Goal: Manage account settings

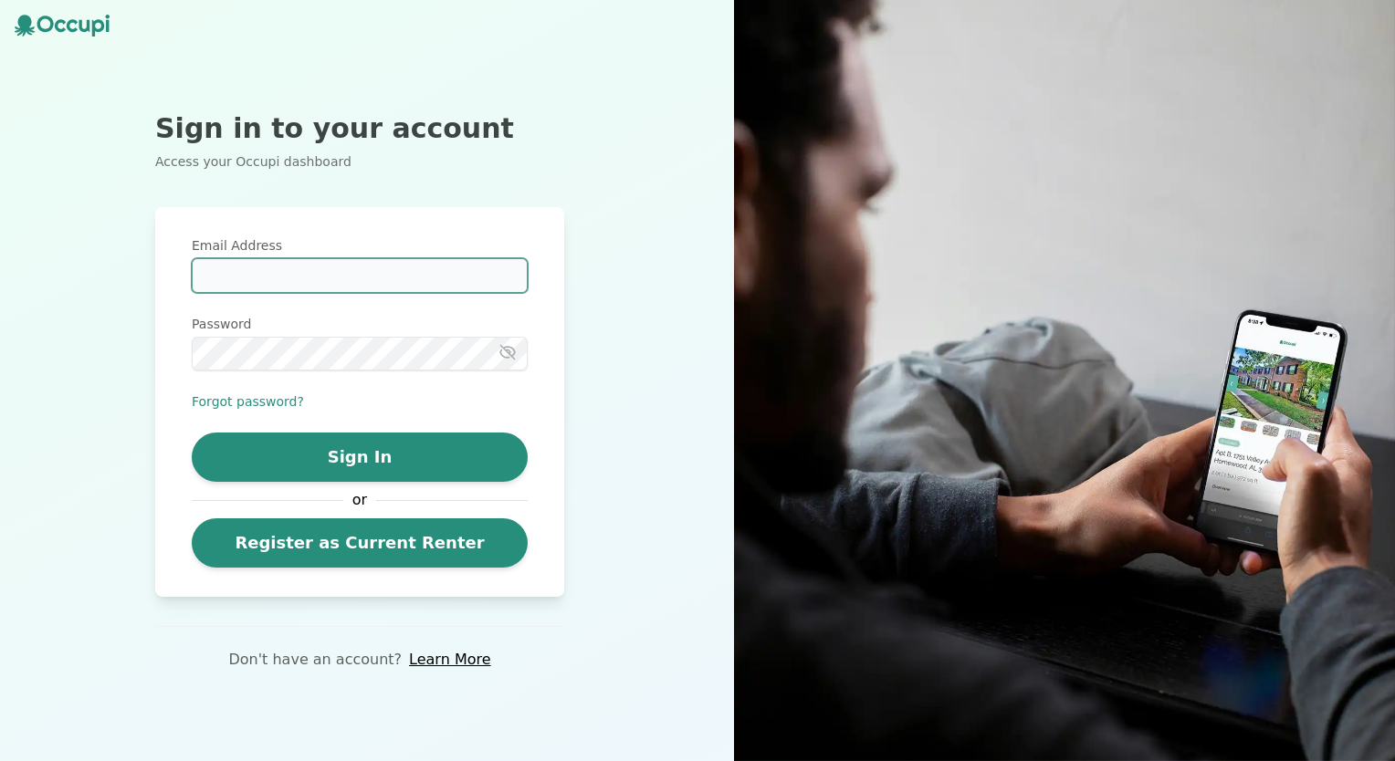
click at [415, 277] on input "Email Address" at bounding box center [360, 275] width 336 height 35
click at [401, 277] on input "Email Address" at bounding box center [360, 275] width 336 height 35
type input "**********"
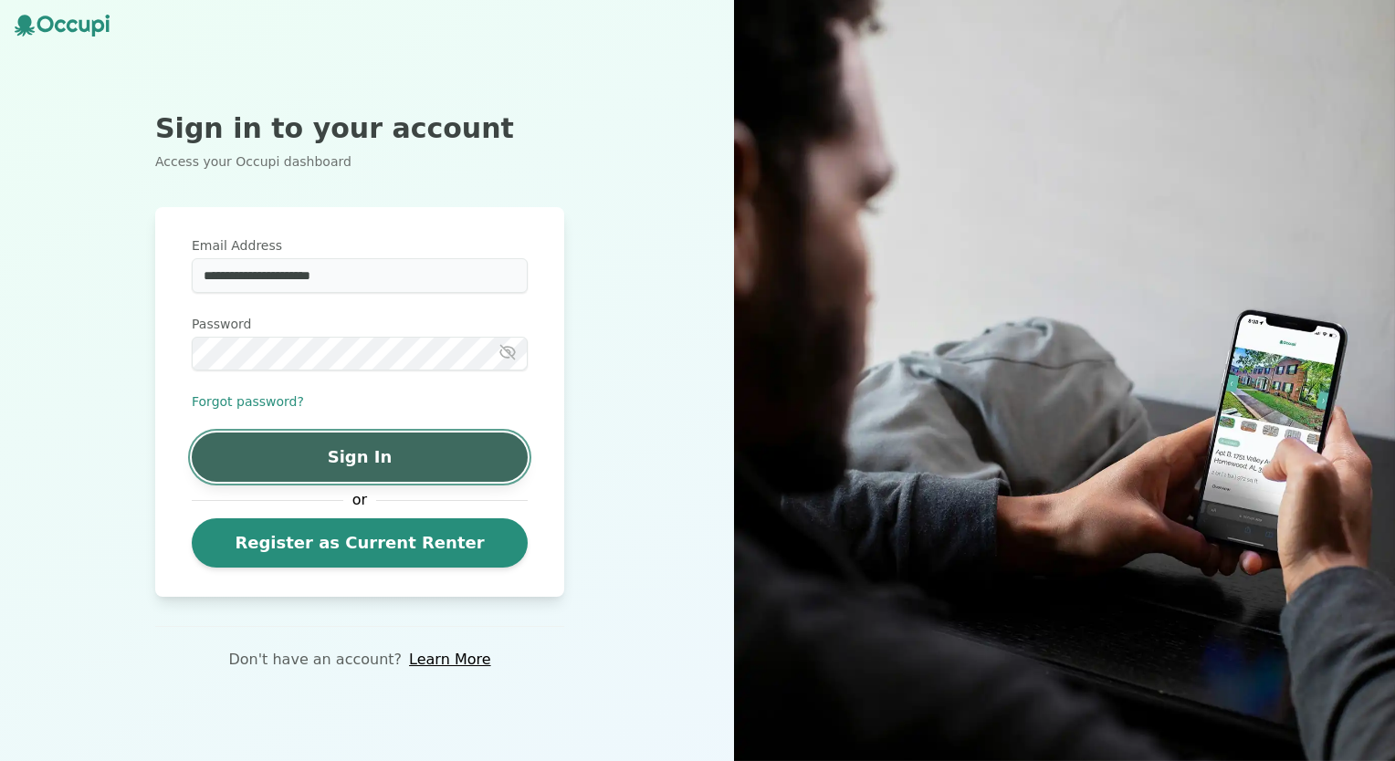
click at [359, 464] on button "Sign In" at bounding box center [360, 457] width 336 height 49
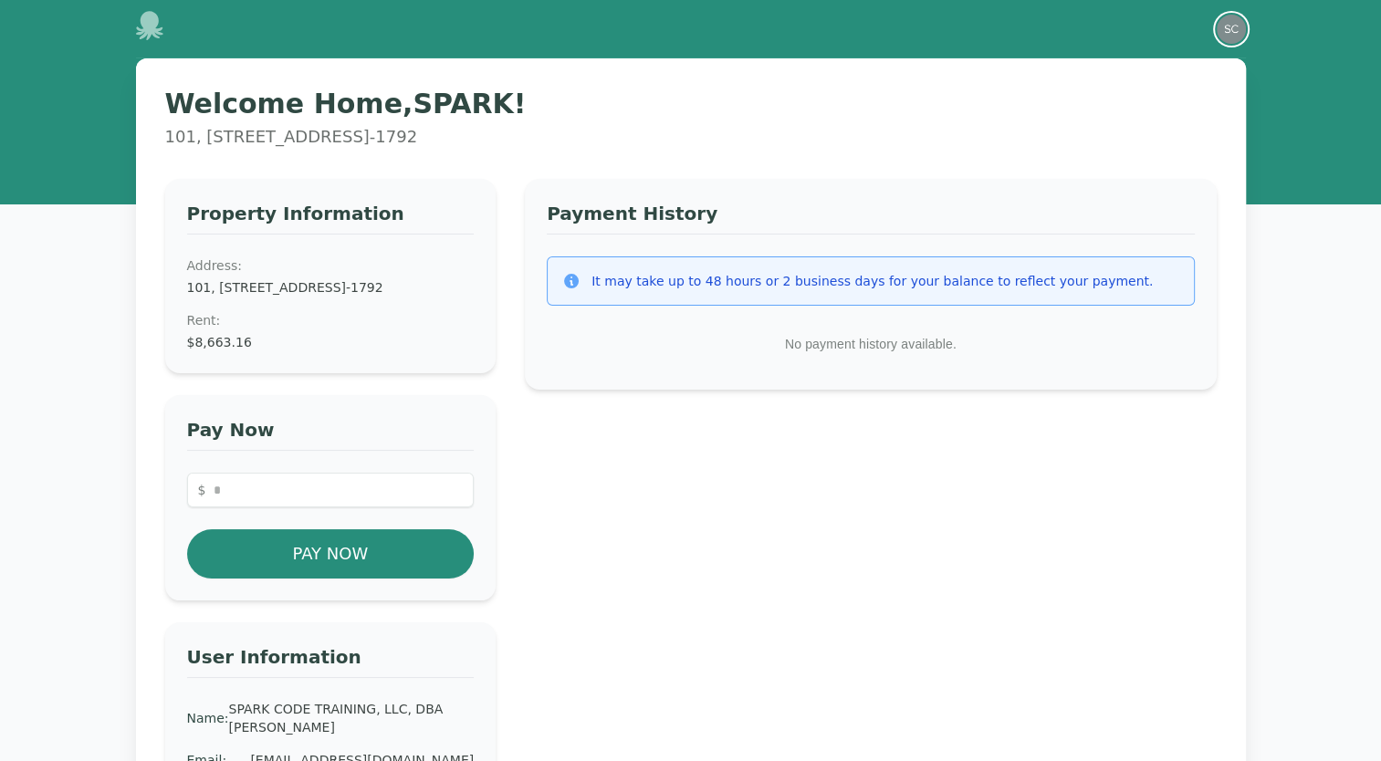
click at [1227, 31] on img "button" at bounding box center [1231, 29] width 29 height 29
click at [1121, 70] on button "Your Profile" at bounding box center [1158, 67] width 175 height 33
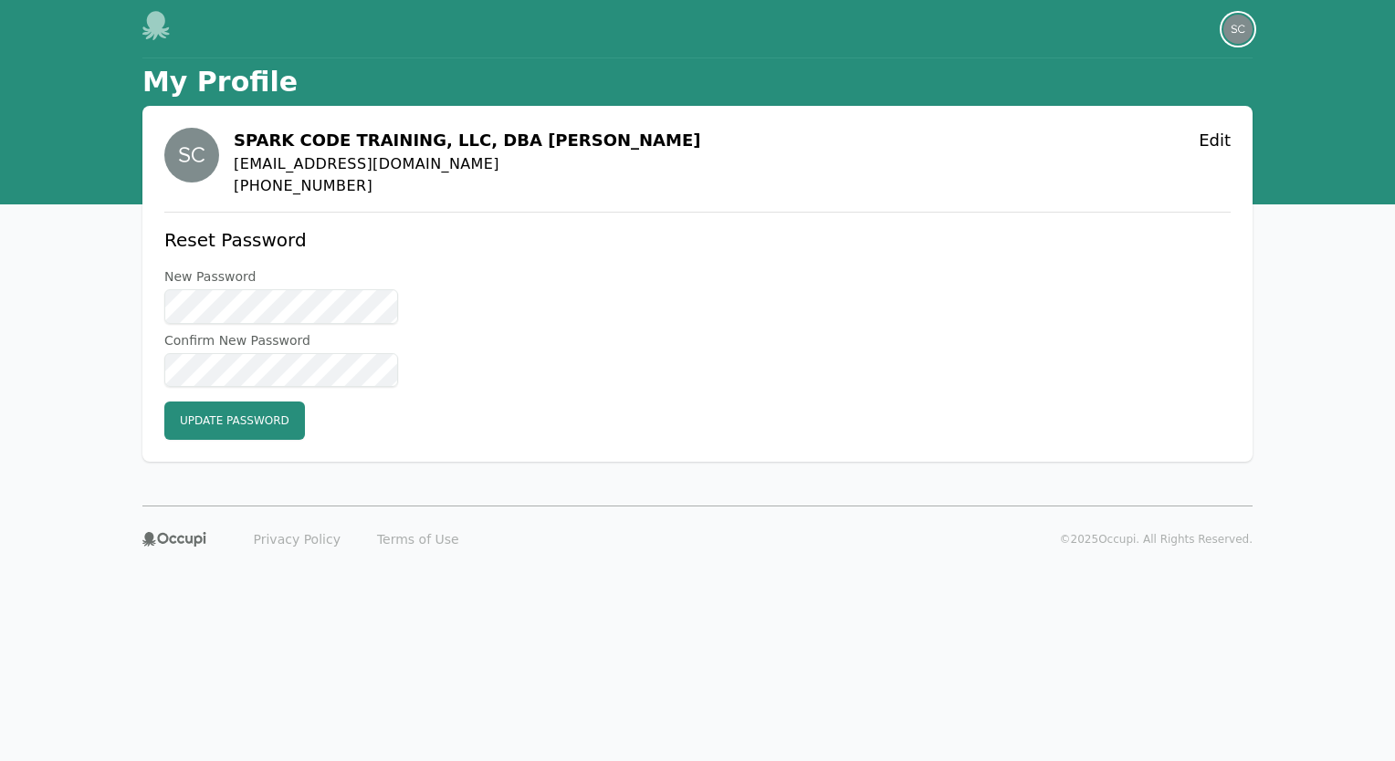
click at [1244, 30] on img "button" at bounding box center [1238, 29] width 29 height 29
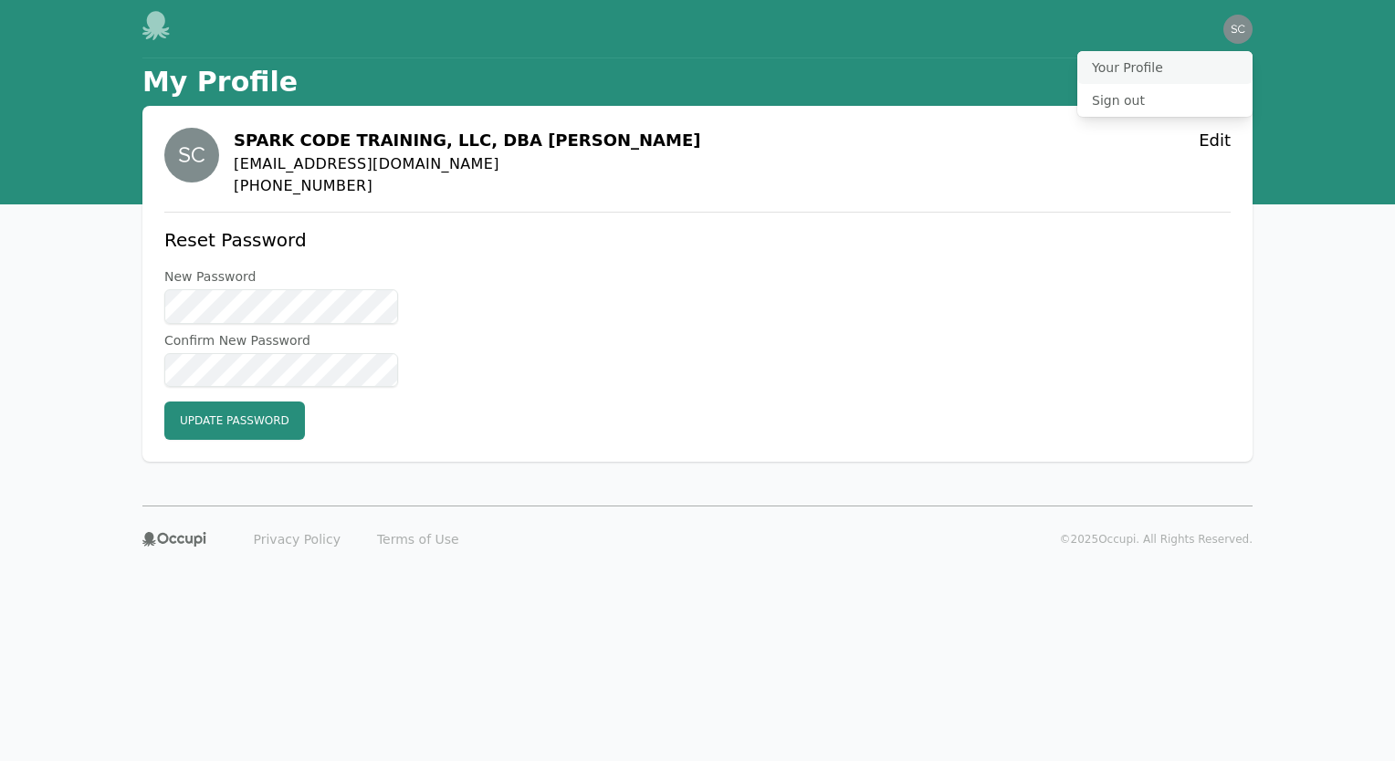
click at [1149, 68] on button "Your Profile" at bounding box center [1164, 67] width 175 height 33
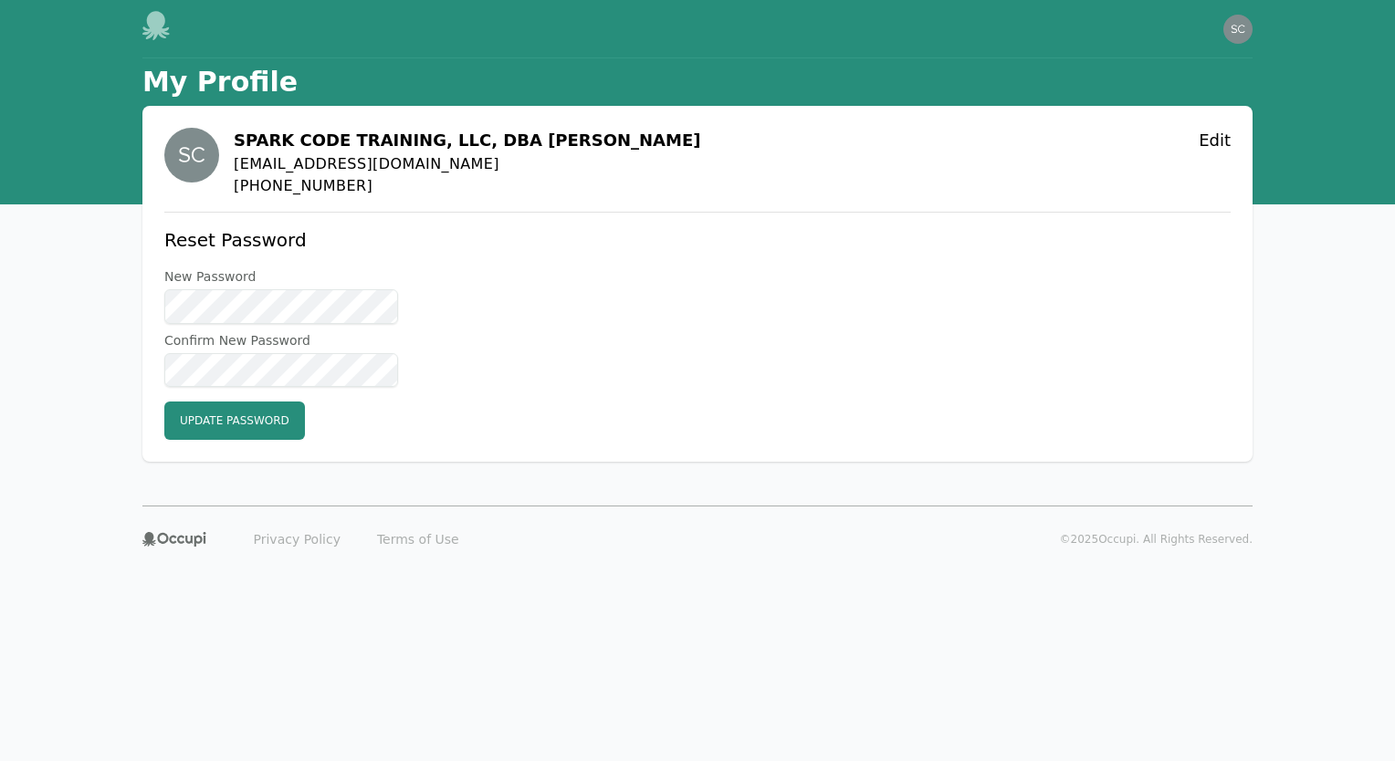
click at [146, 20] on icon at bounding box center [156, 25] width 29 height 29
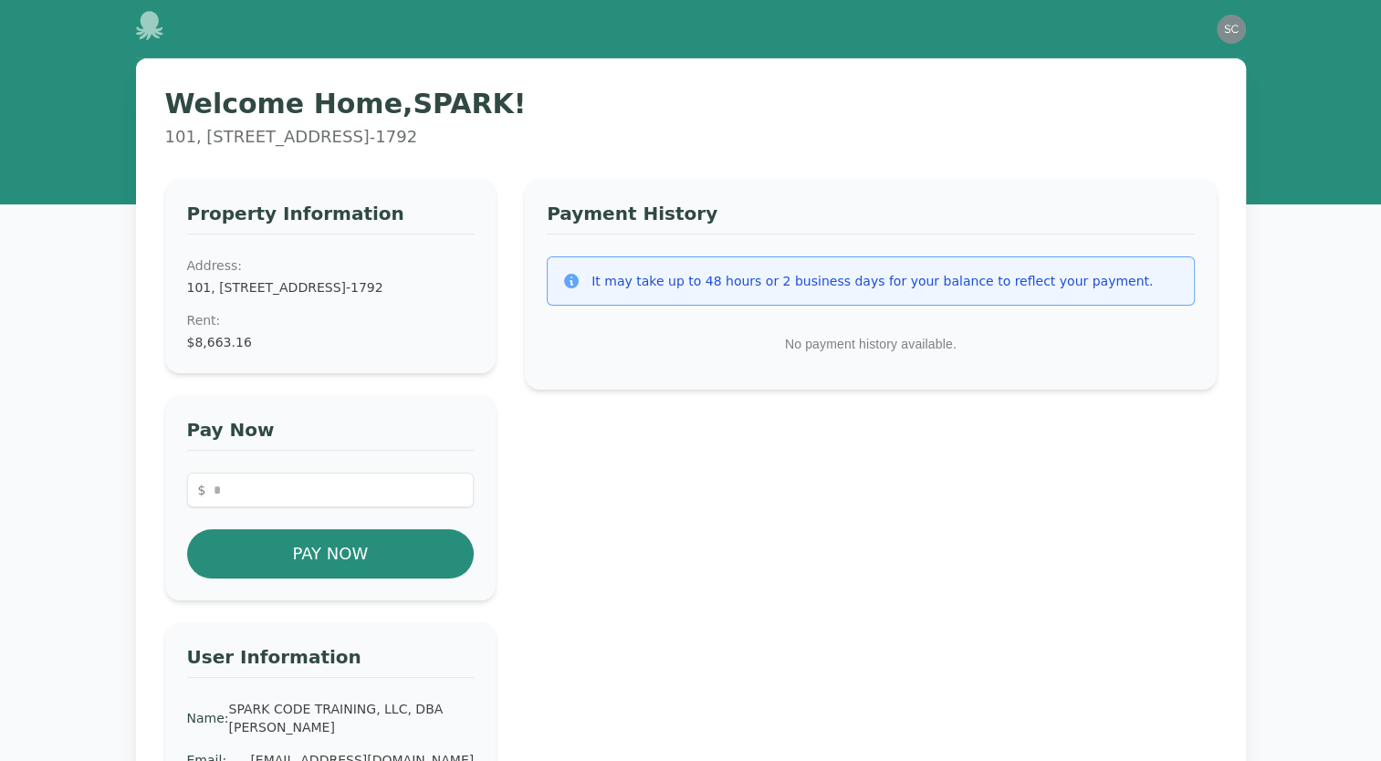
click at [217, 352] on dd "$8,663.16" at bounding box center [331, 342] width 288 height 18
drag, startPoint x: 248, startPoint y: 360, endPoint x: 184, endPoint y: 364, distance: 64.1
click at [184, 364] on div "Property Information Address: [STREET_ADDRESS]-1792 Rent : $8,663.16" at bounding box center [330, 276] width 331 height 194
